Goal: Transaction & Acquisition: Download file/media

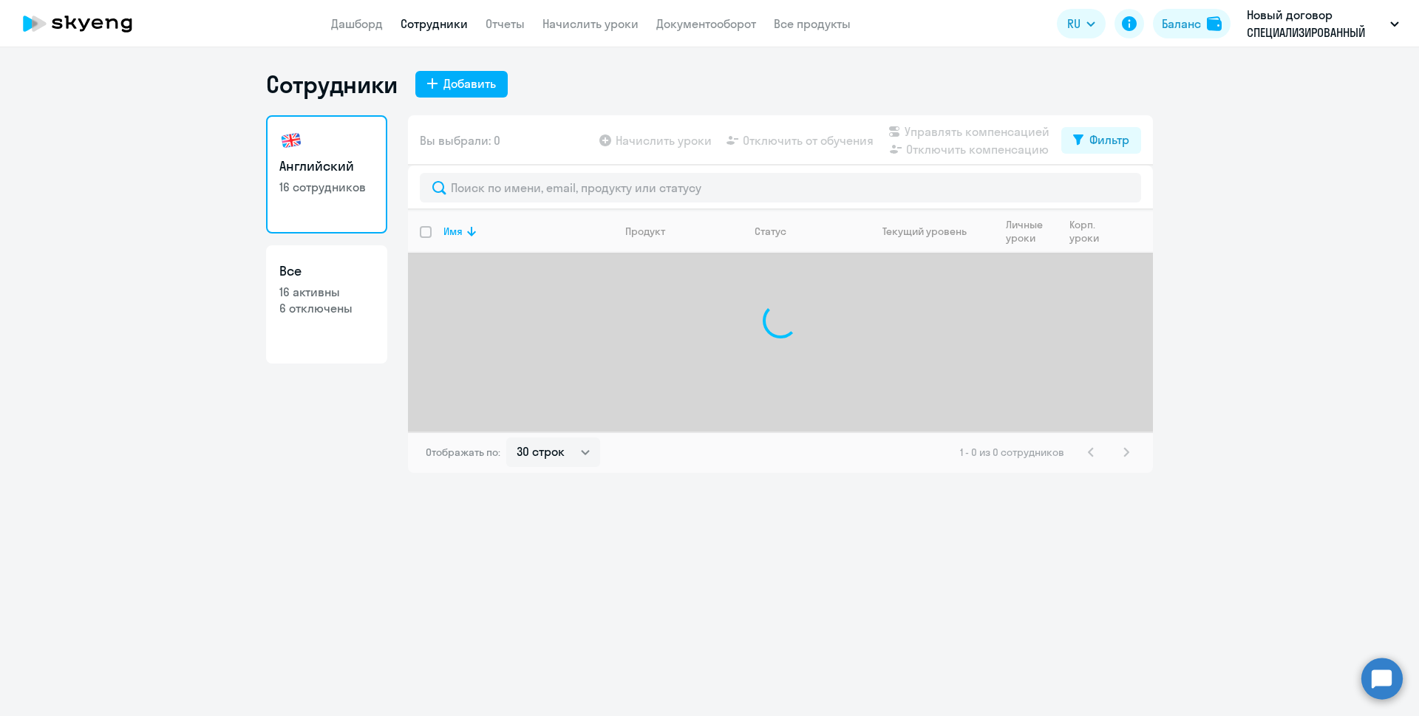
select select "30"
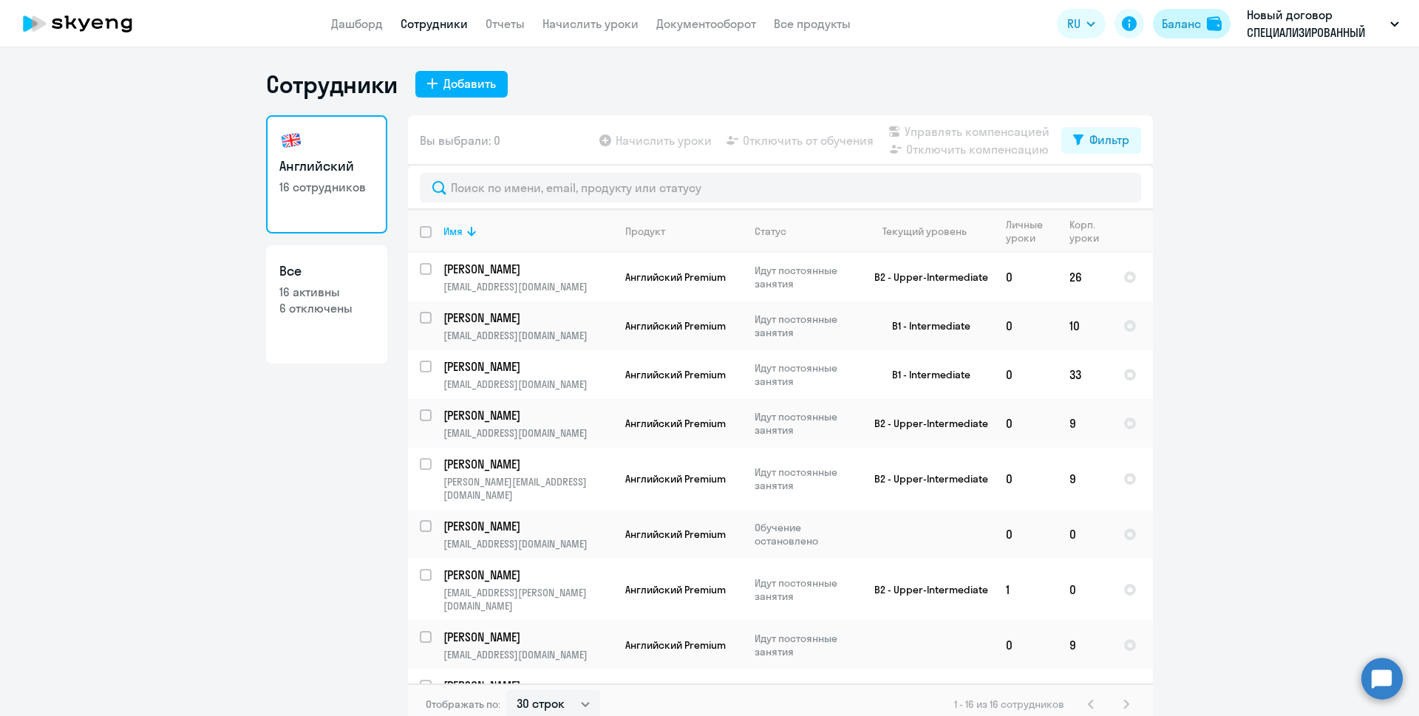
click at [1178, 29] on div "Баланс" at bounding box center [1181, 24] width 39 height 18
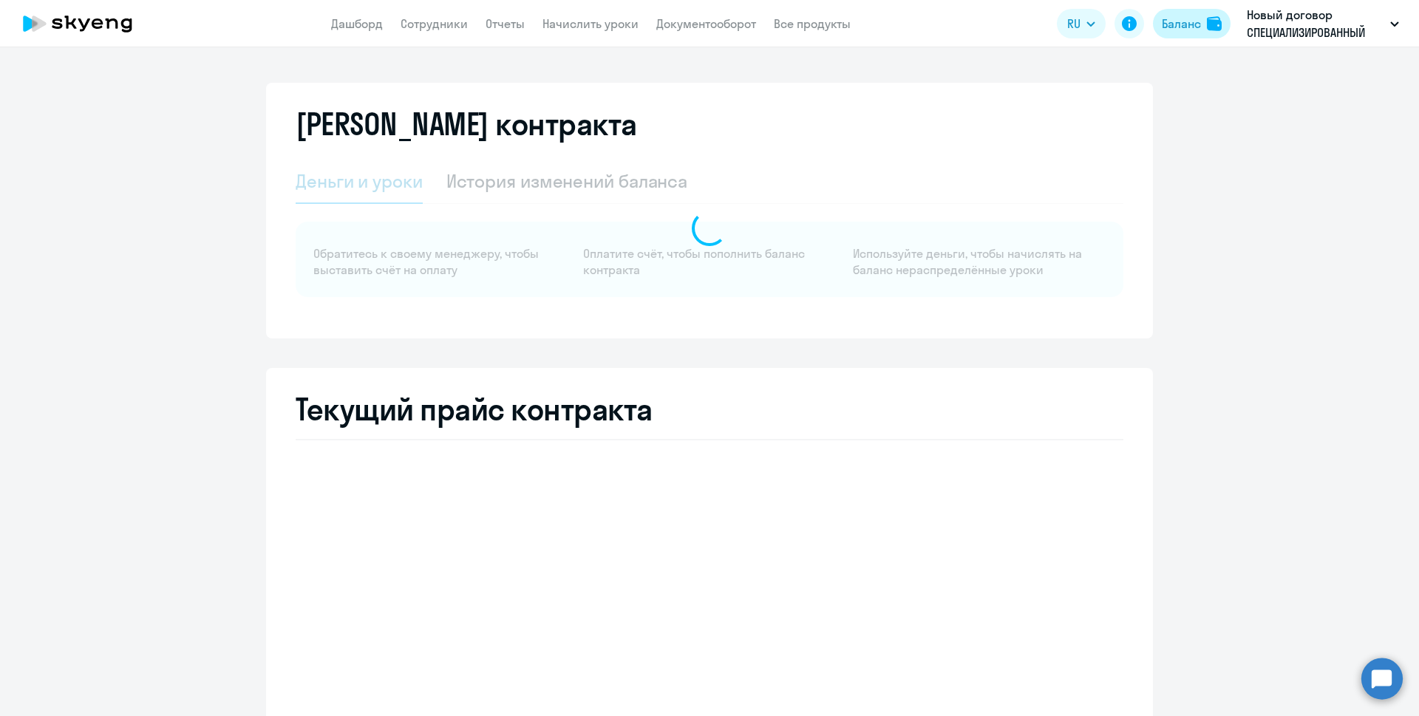
select select "english_adult_not_native_speaker"
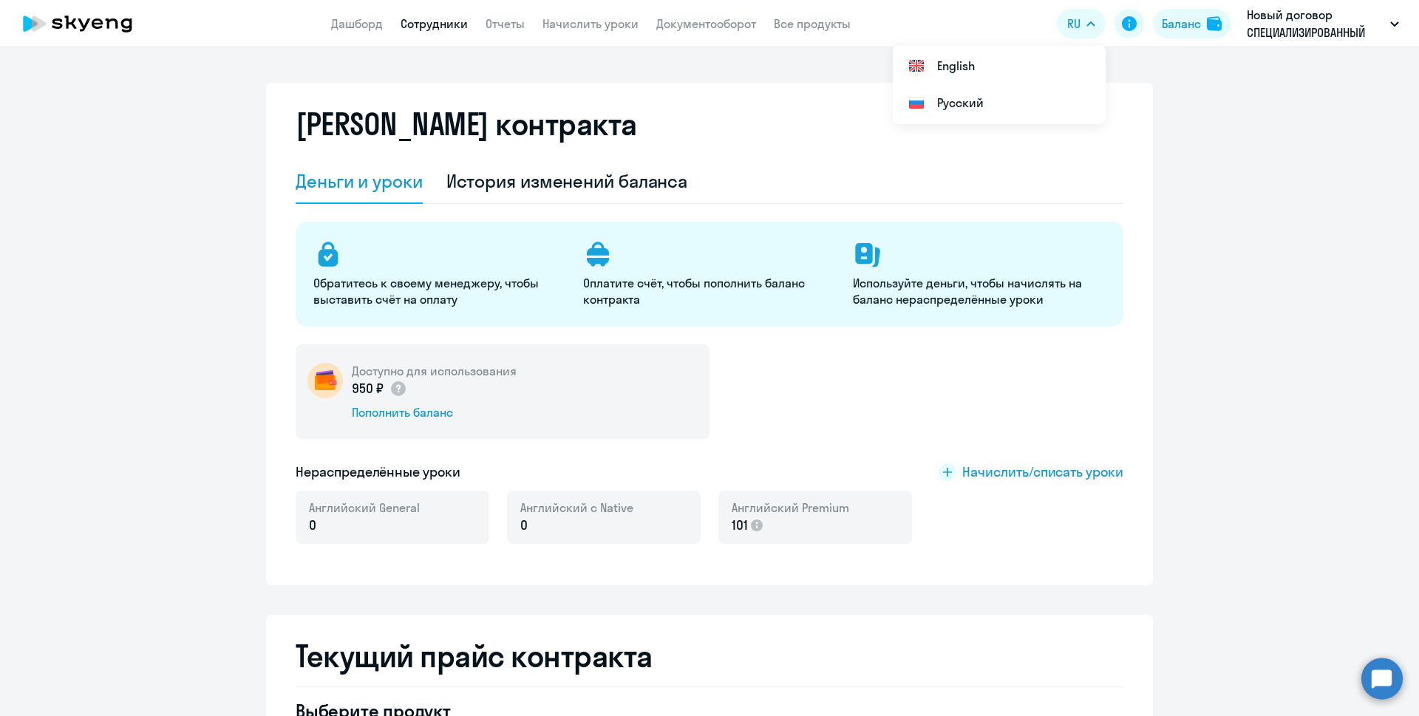
click at [435, 22] on link "Сотрудники" at bounding box center [434, 23] width 67 height 15
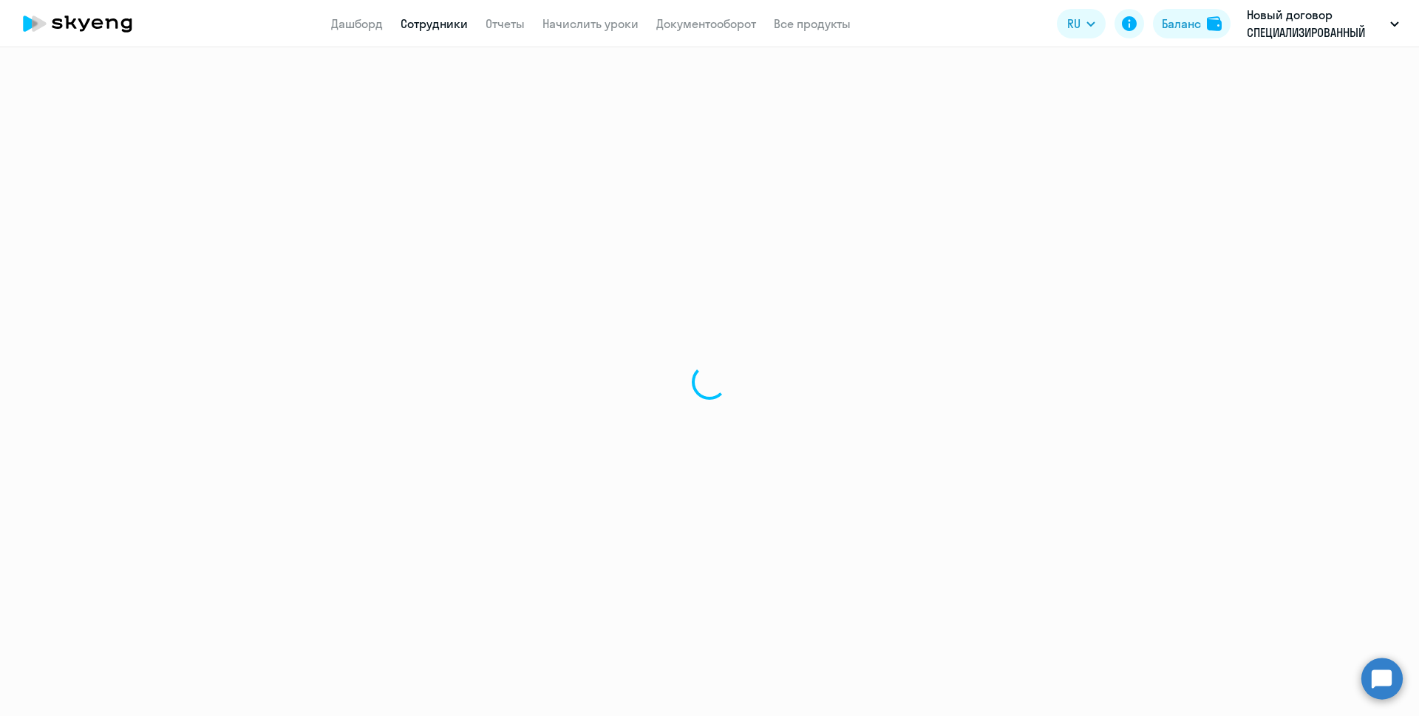
select select "30"
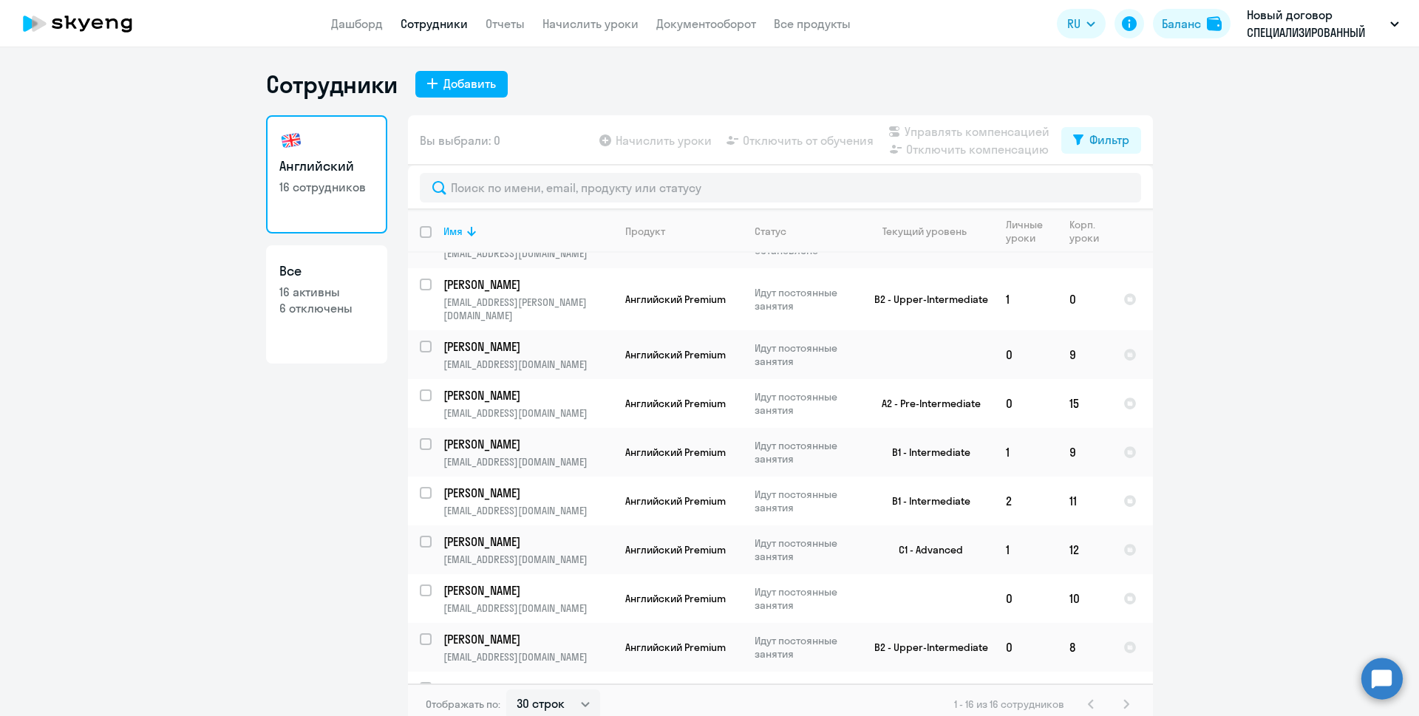
scroll to position [350, 0]
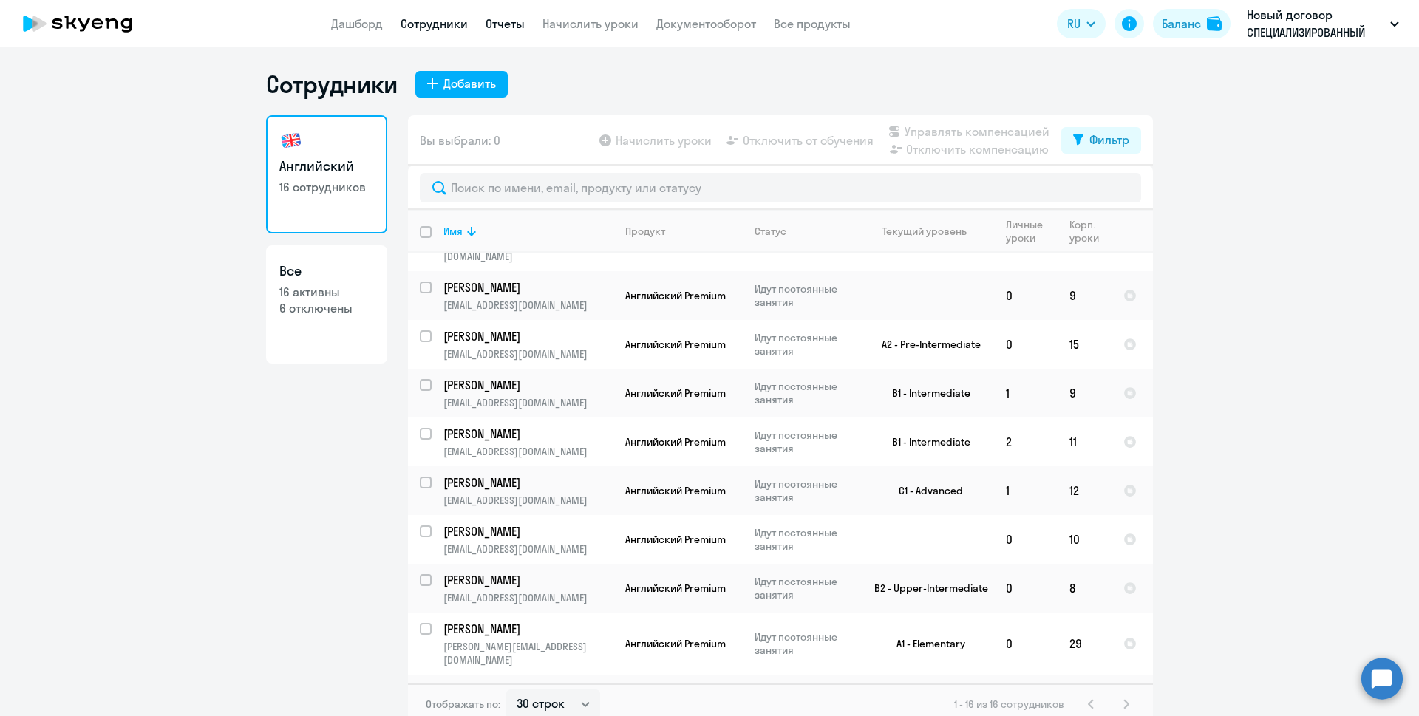
click at [490, 21] on link "Отчеты" at bounding box center [505, 23] width 39 height 15
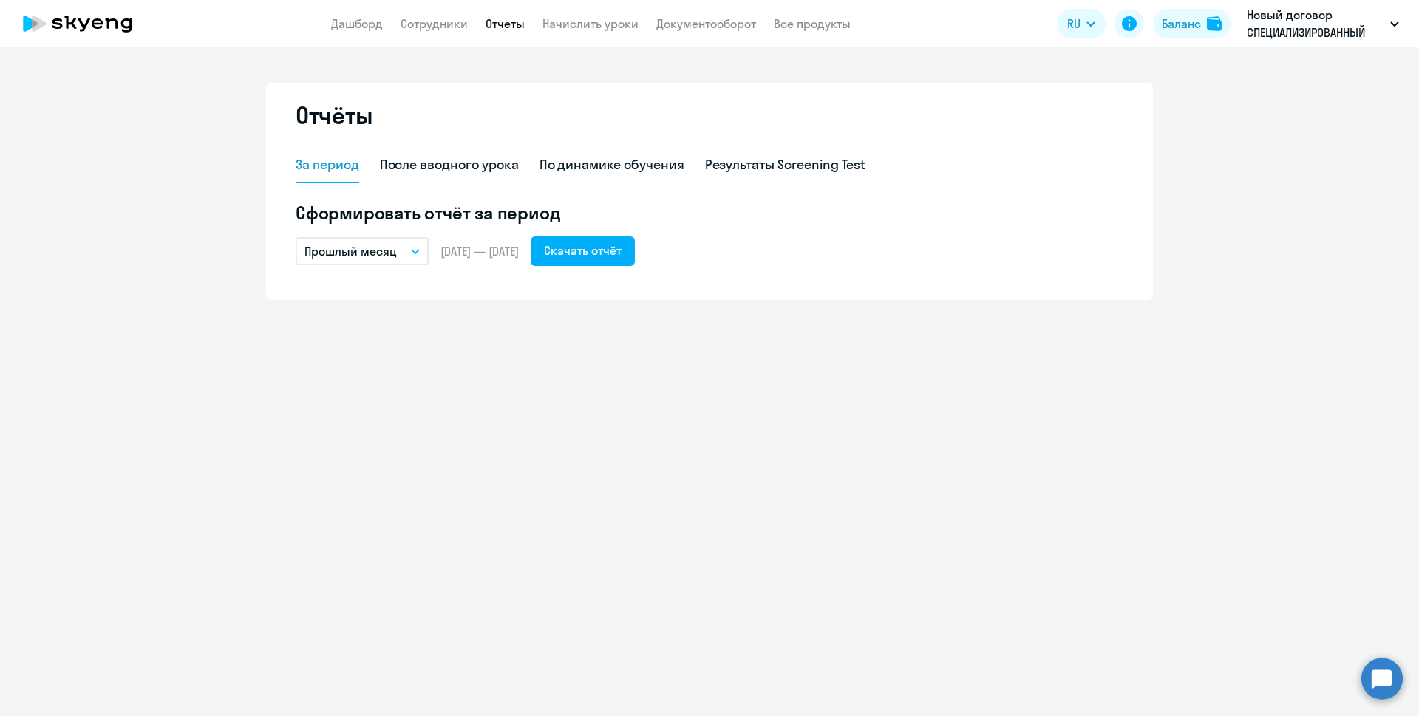
click at [413, 253] on icon "button" at bounding box center [415, 251] width 9 height 5
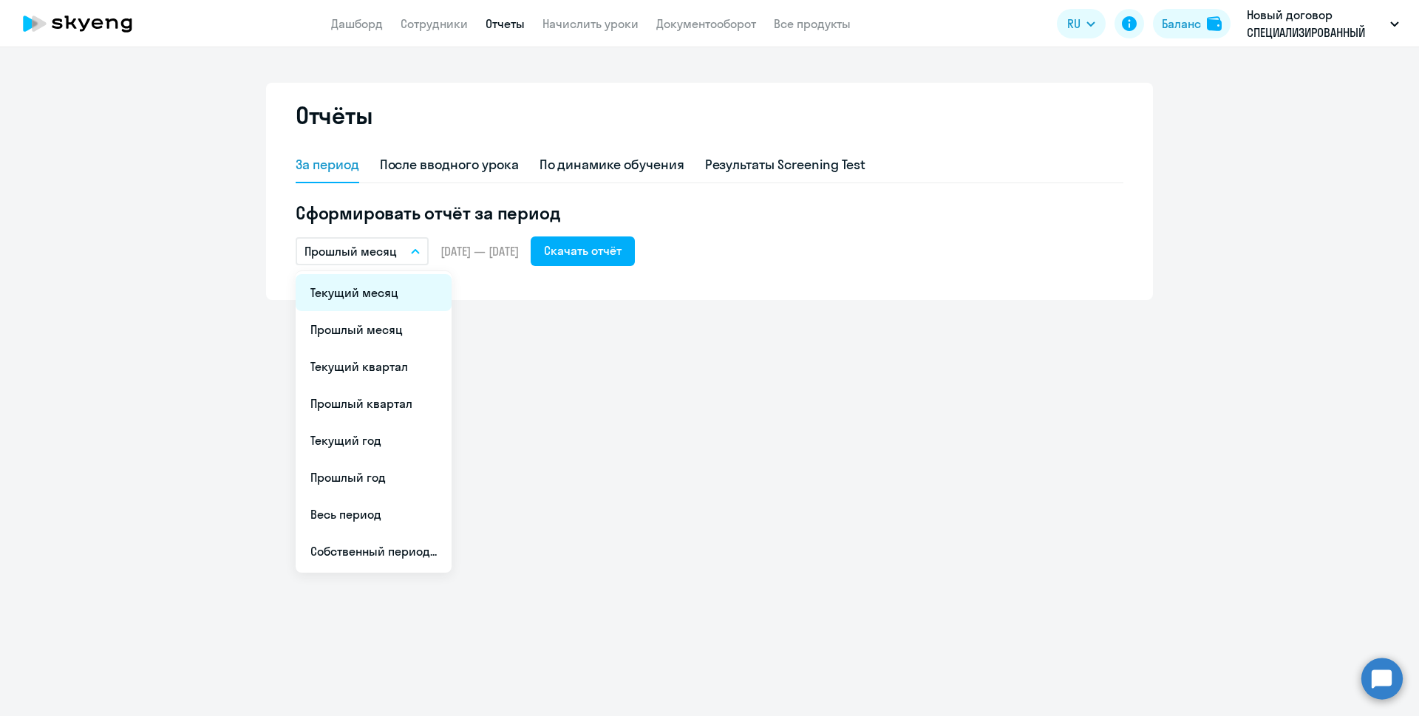
click at [408, 285] on li "Текущий месяц" at bounding box center [374, 292] width 156 height 37
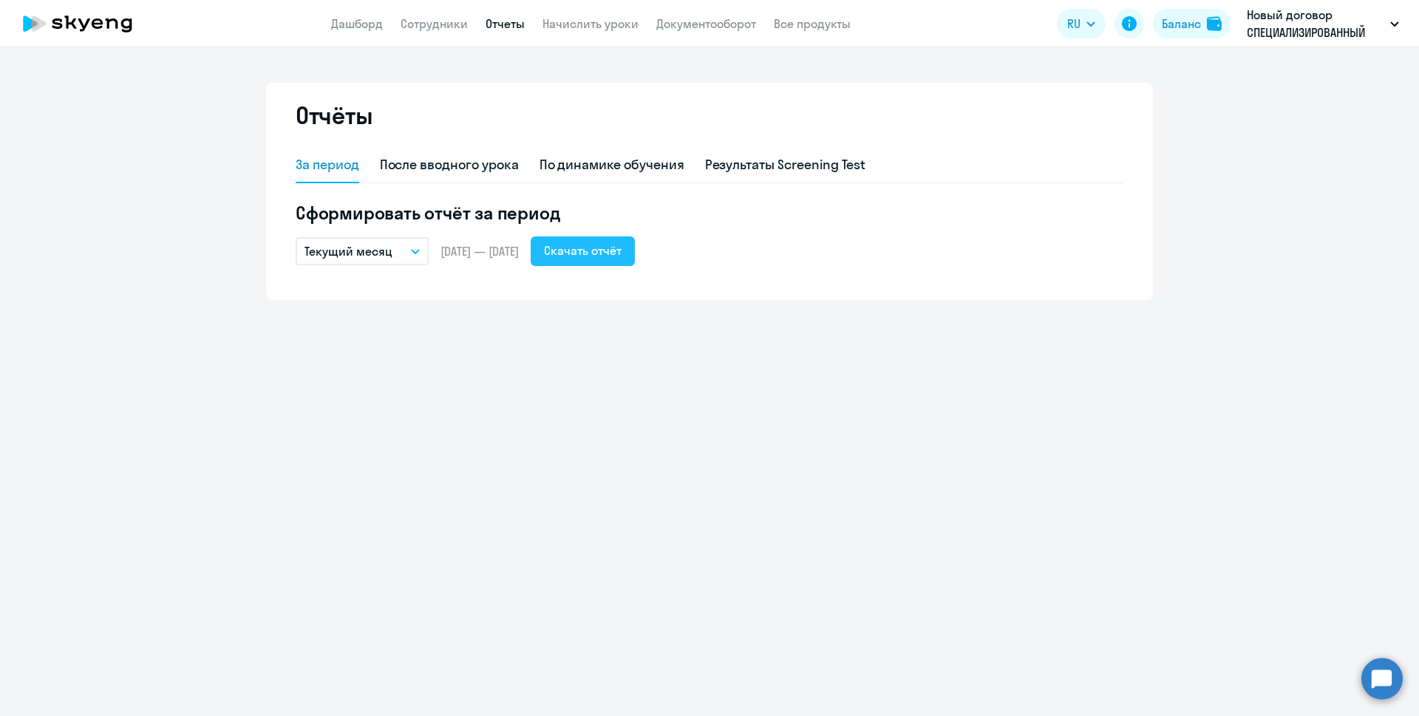
click at [617, 248] on div "Скачать отчёт" at bounding box center [583, 251] width 78 height 18
